Goal: Information Seeking & Learning: Learn about a topic

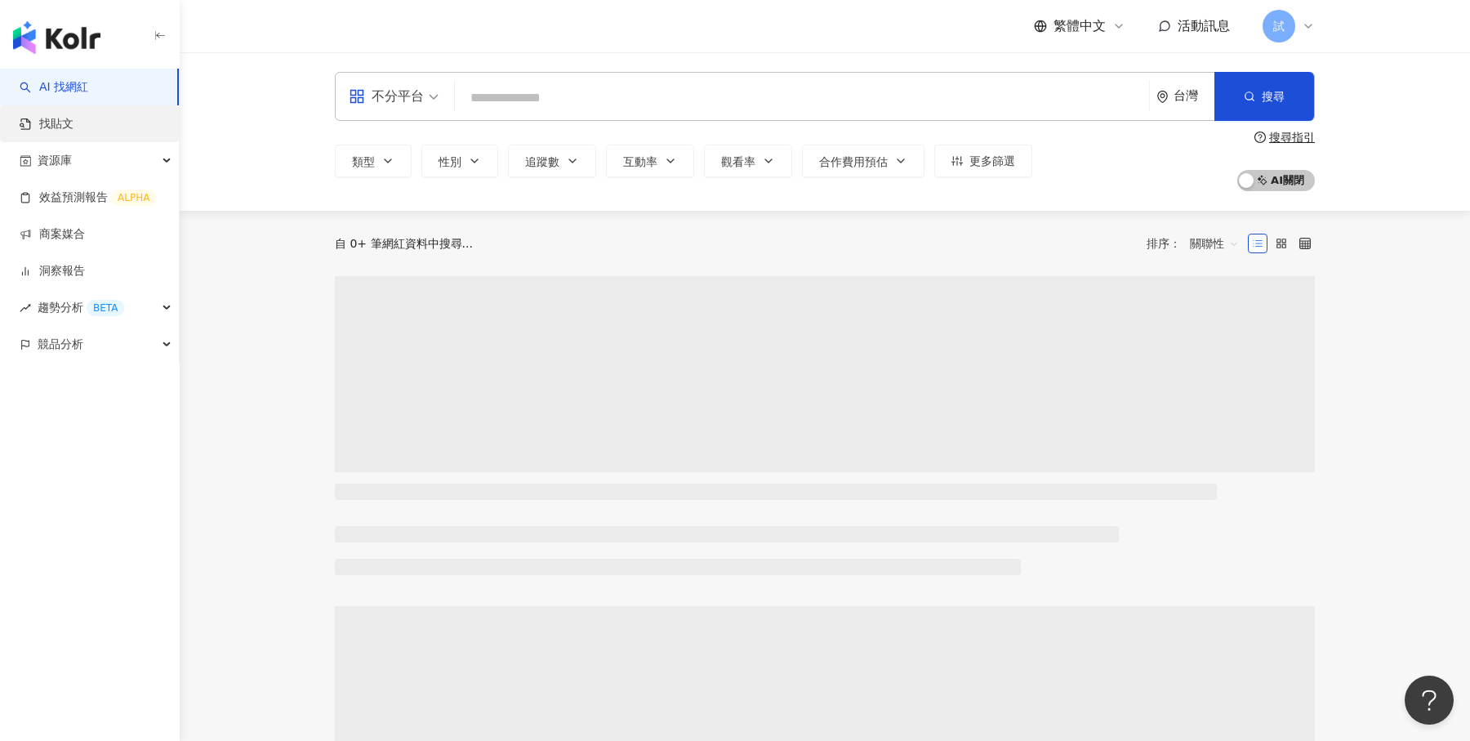
click at [73, 132] on link "找貼文" at bounding box center [47, 124] width 54 height 16
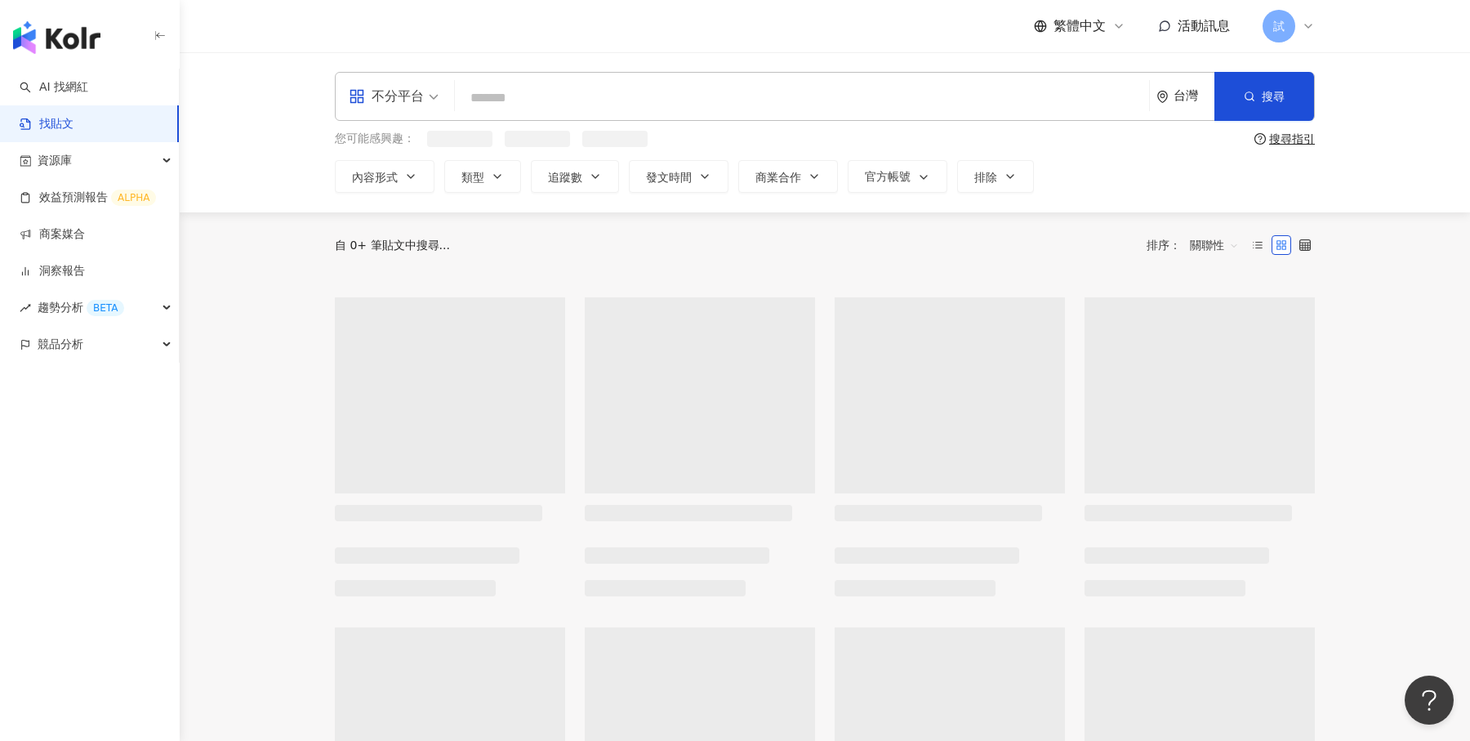
click at [544, 110] on input "search" at bounding box center [801, 97] width 681 height 35
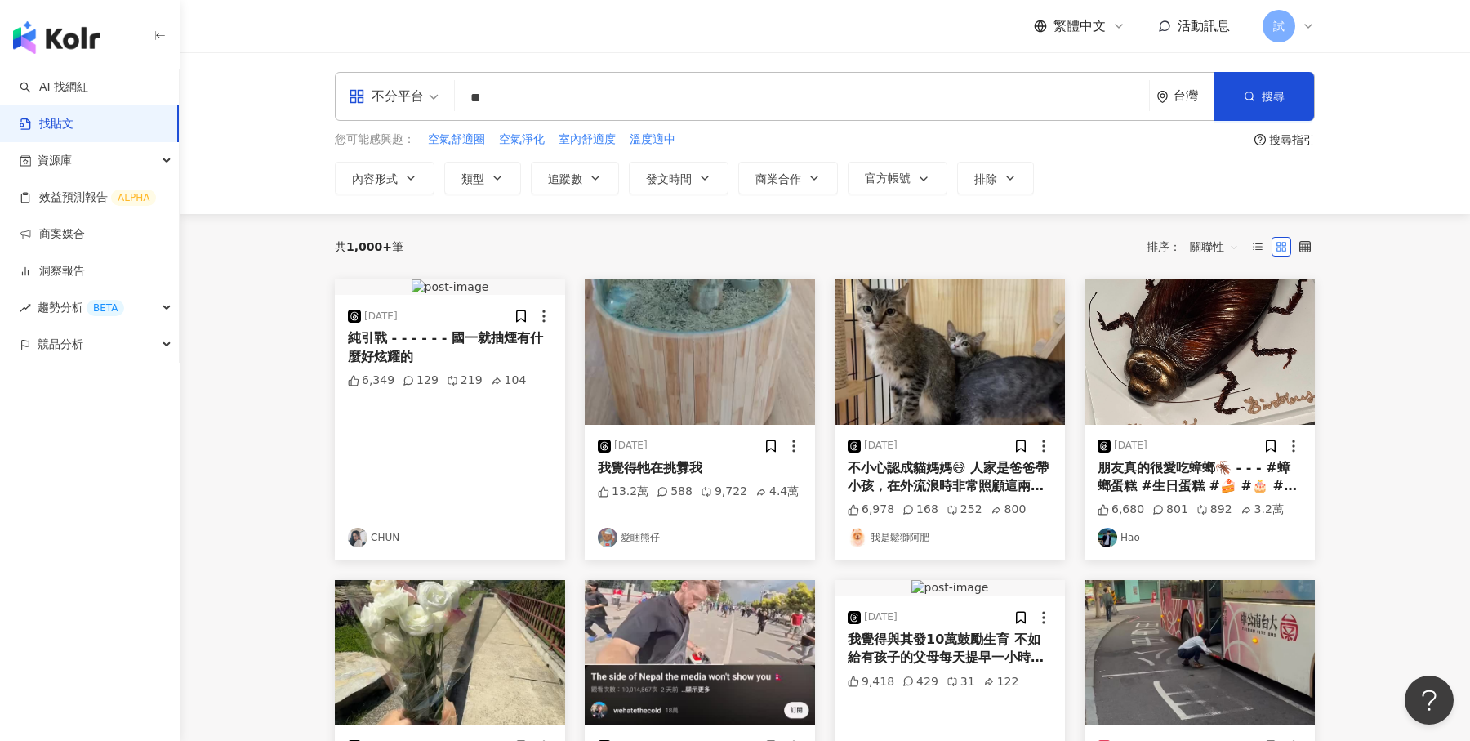
type input "*"
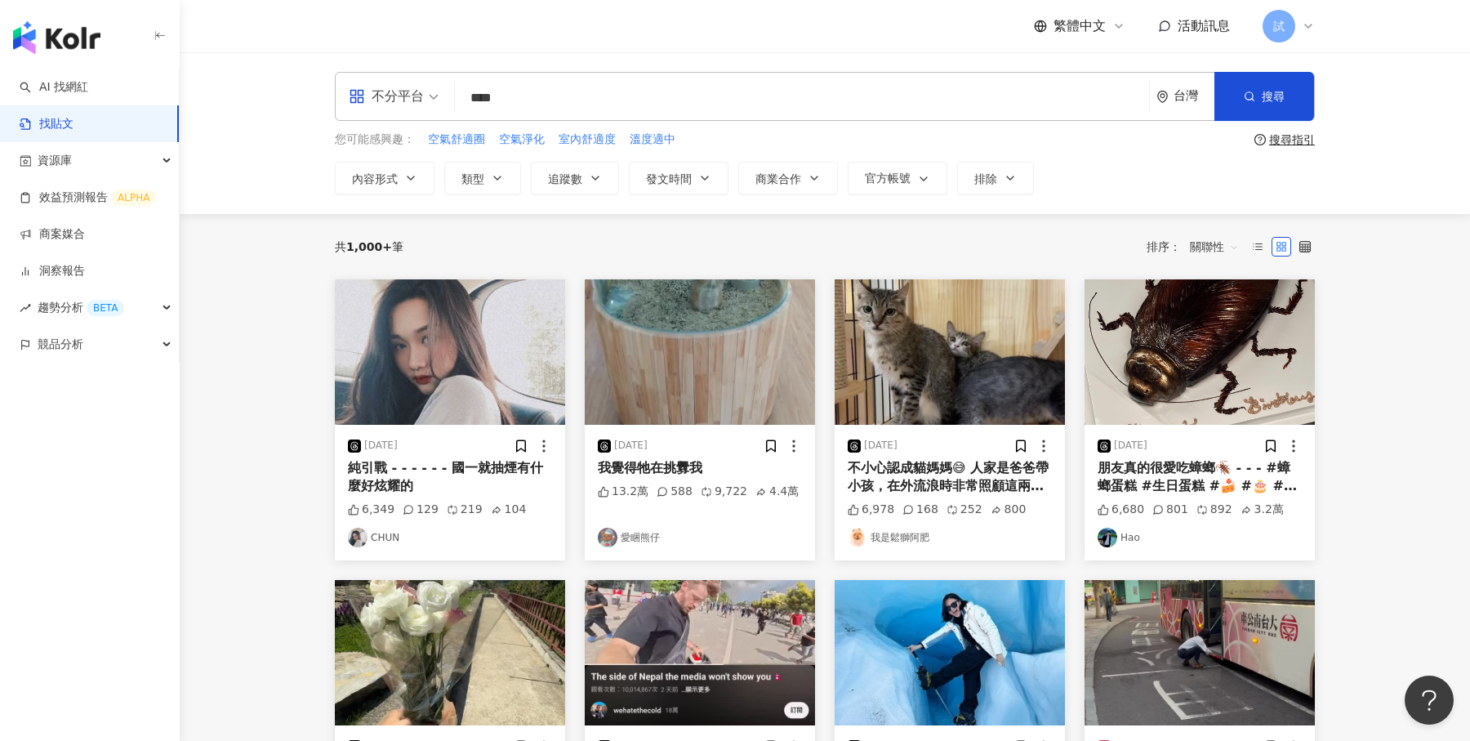
type input "****"
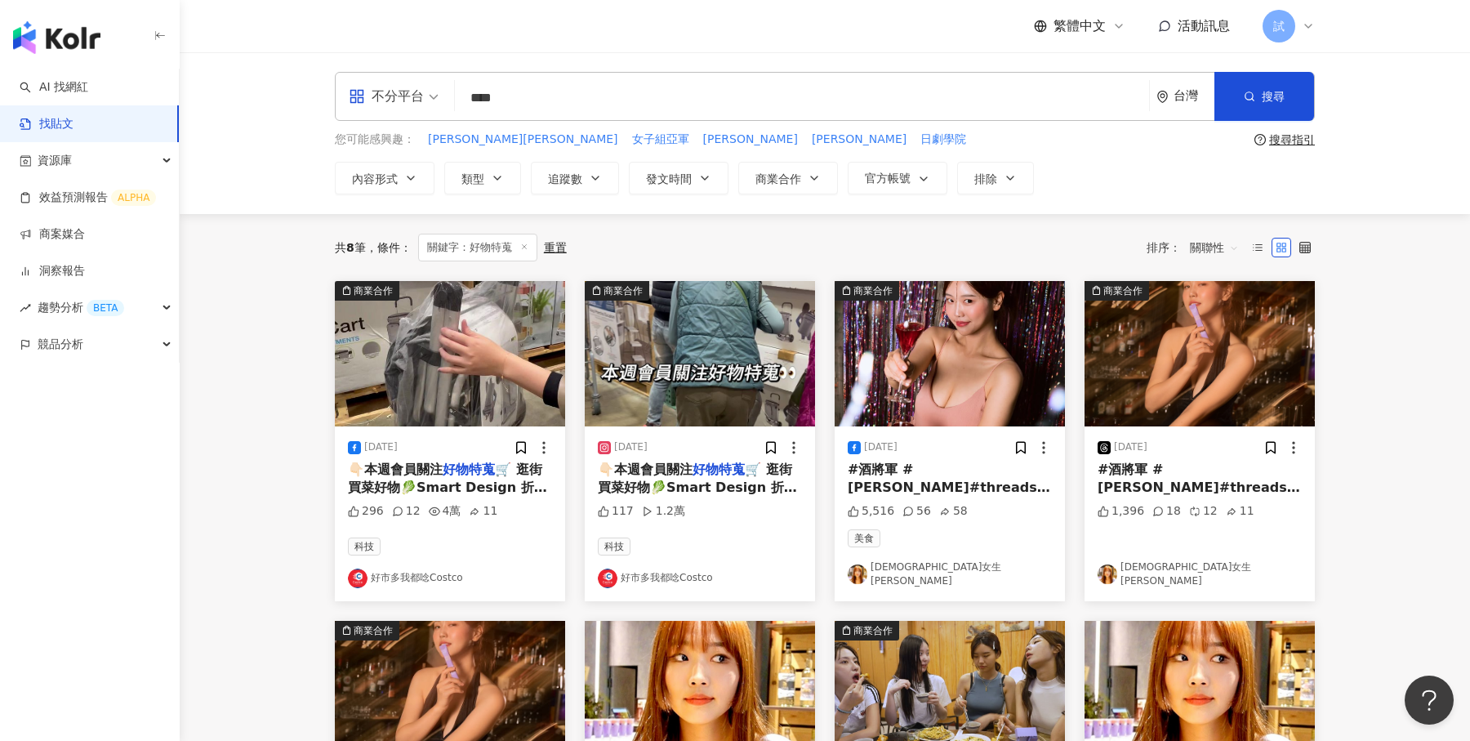
click at [422, 106] on div "不分平台" at bounding box center [386, 96] width 75 height 26
click at [408, 258] on div "Threads" at bounding box center [399, 263] width 92 height 20
